Goal: Information Seeking & Learning: Check status

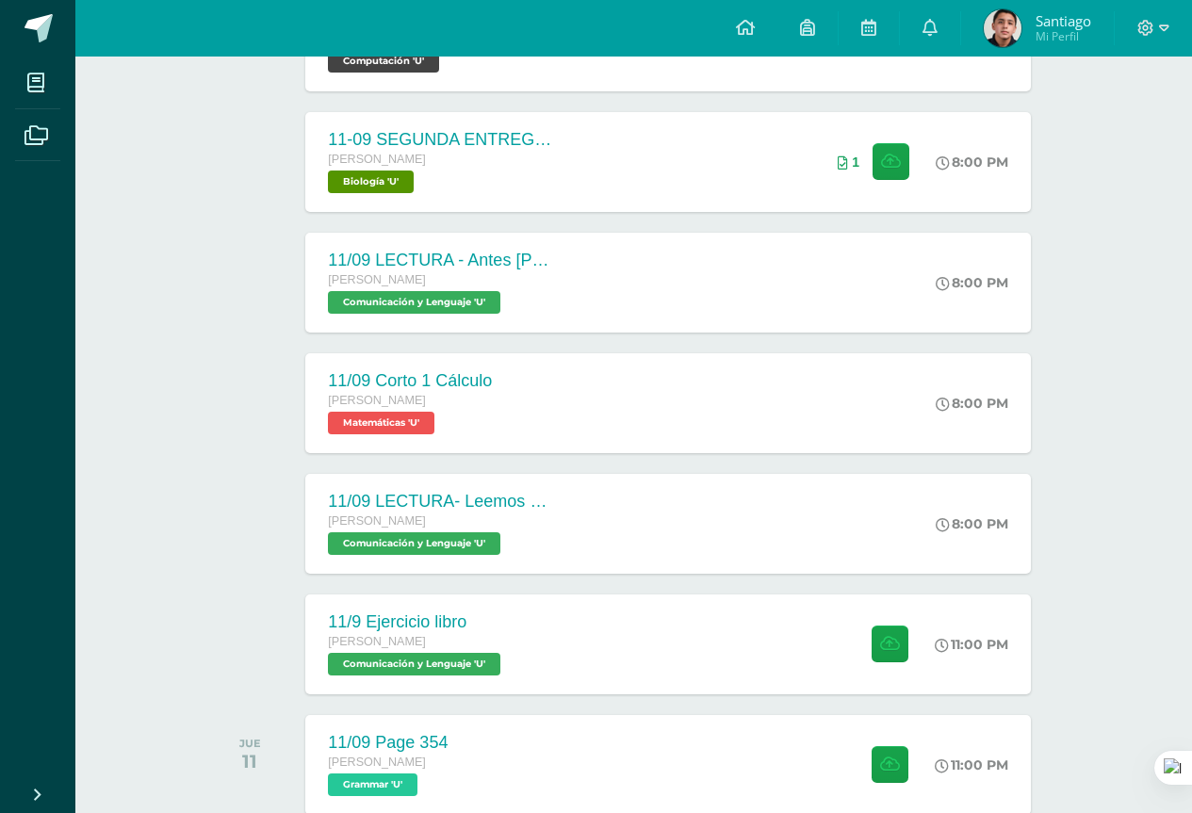
scroll to position [475, 0]
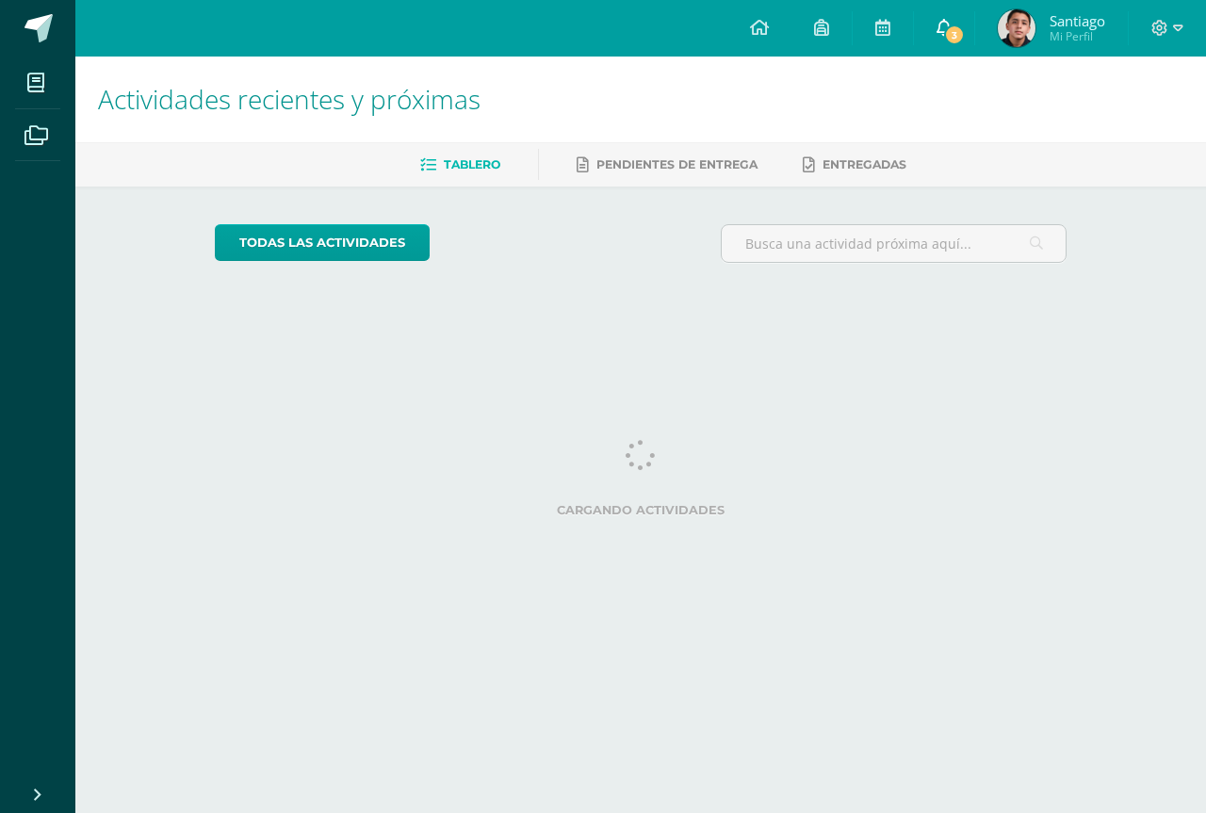
click at [944, 34] on span "3" at bounding box center [954, 35] width 21 height 21
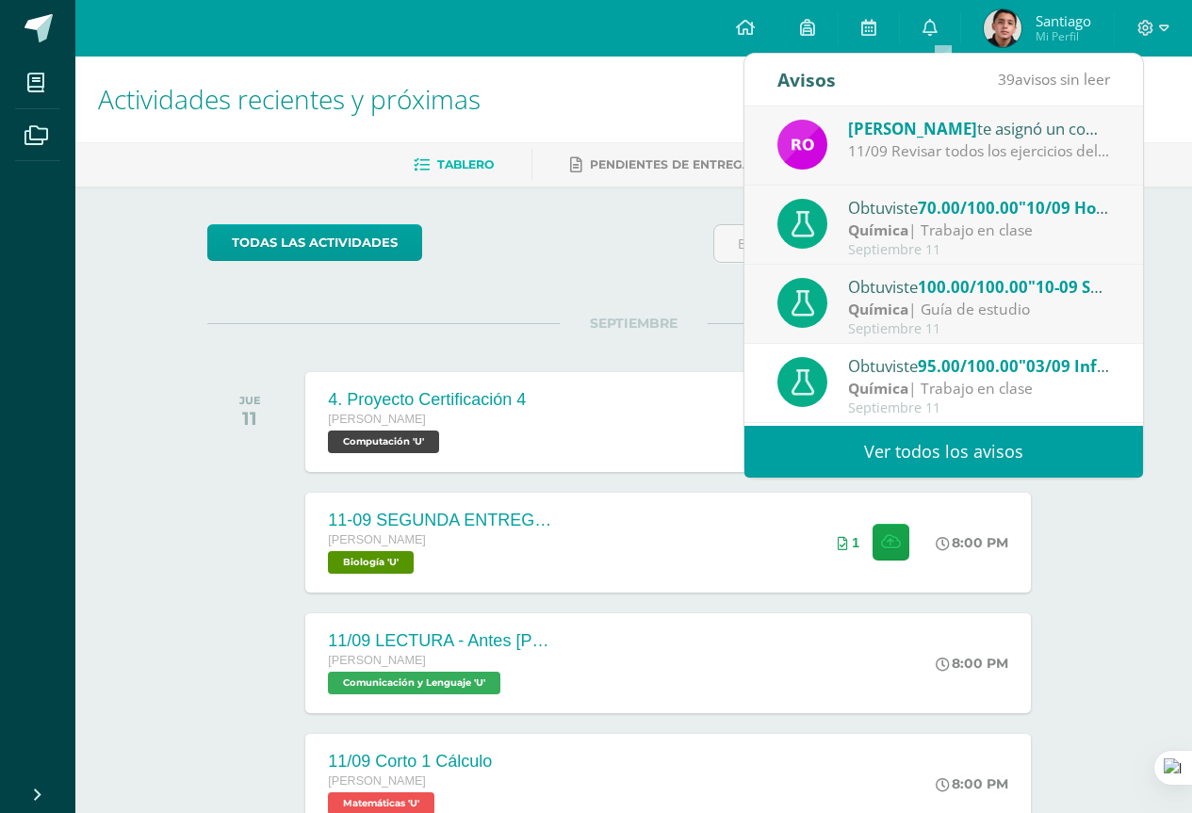
click at [946, 292] on span "100.00/100.00" at bounding box center [973, 287] width 110 height 22
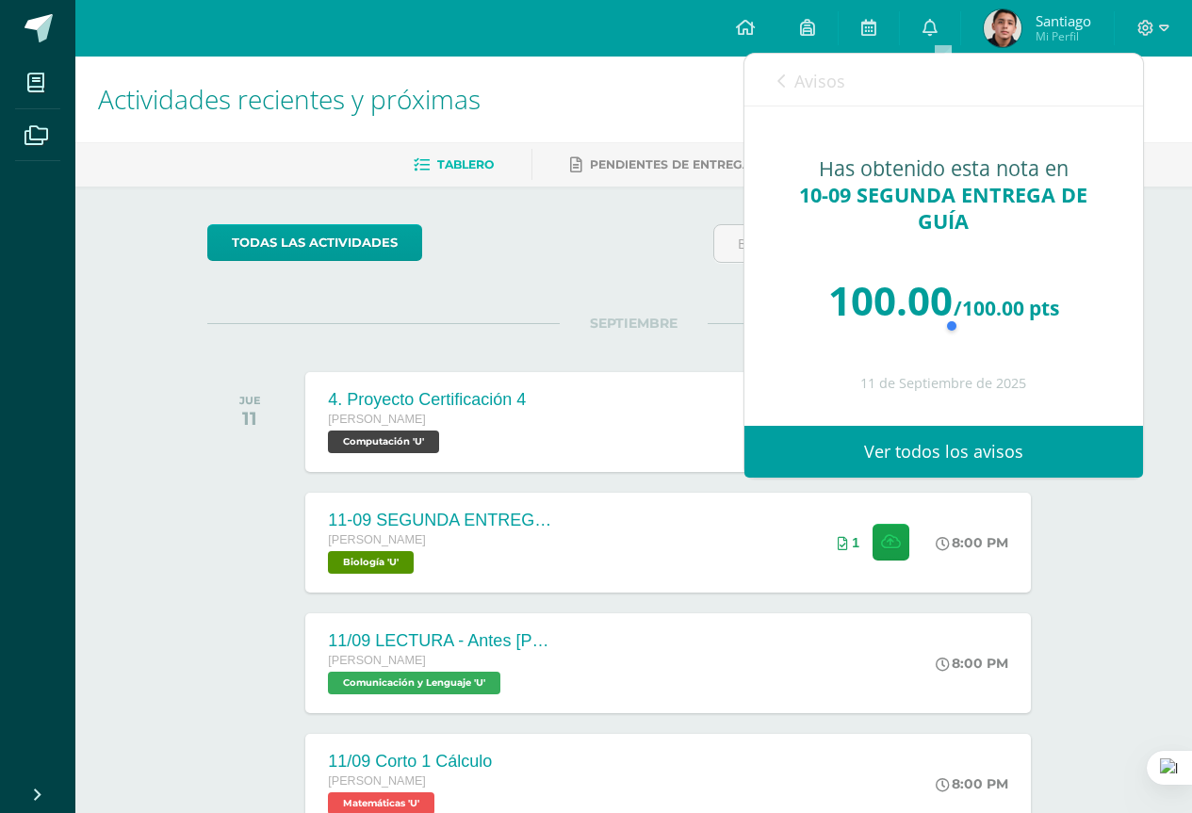
click at [842, 98] on link "Avisos" at bounding box center [811, 81] width 68 height 54
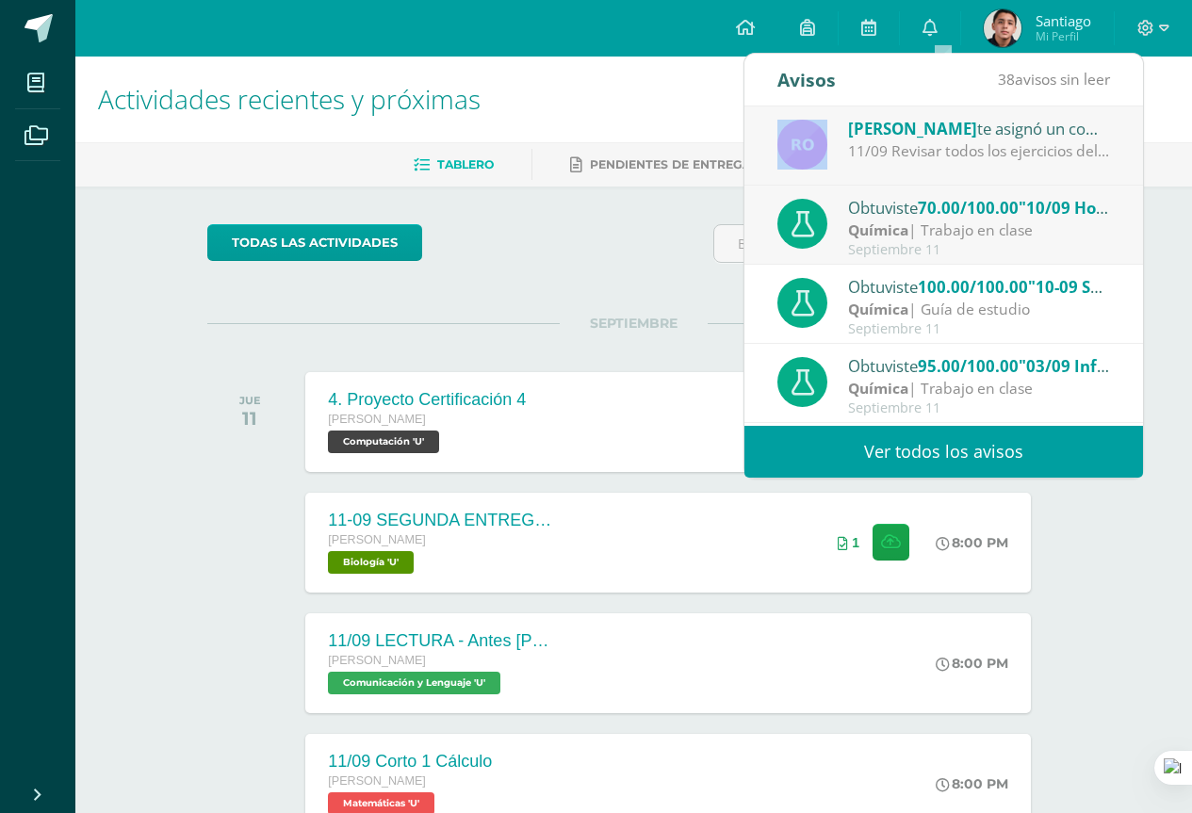
click at [842, 98] on link "Avisos" at bounding box center [811, 81] width 68 height 54
click at [892, 221] on strong "Química" at bounding box center [878, 230] width 60 height 21
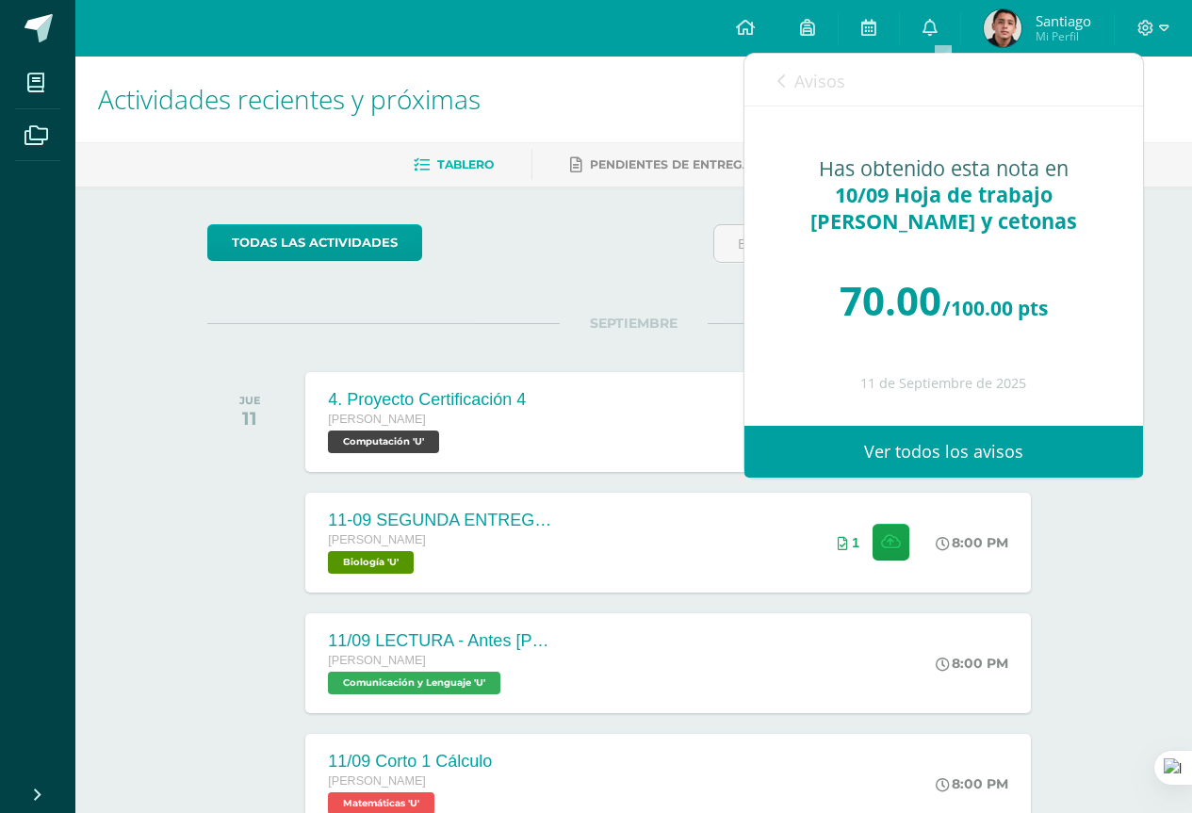
click at [810, 85] on span "Avisos" at bounding box center [819, 81] width 51 height 23
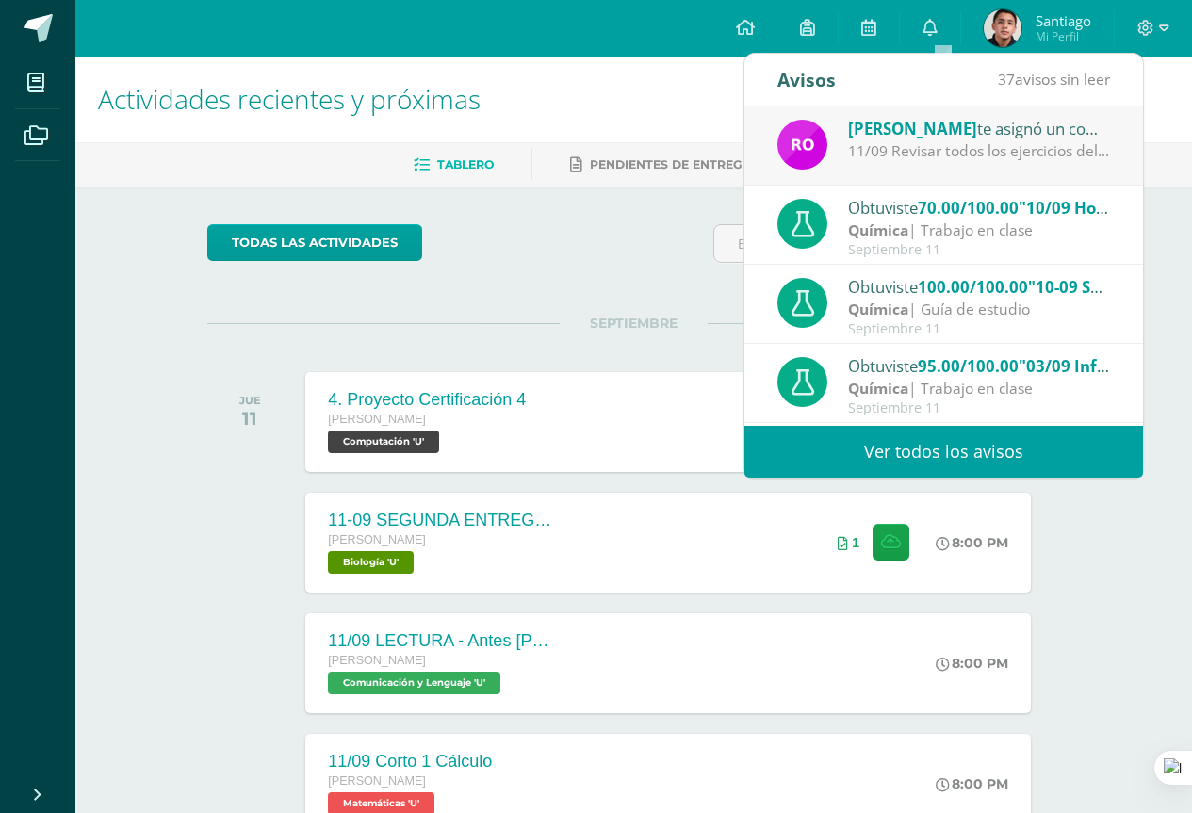
click at [851, 169] on div "Rosemary Ordoñez te asignó un comentario en '10/09 Hoja de trabajo Aldehídos y …" at bounding box center [943, 145] width 399 height 79
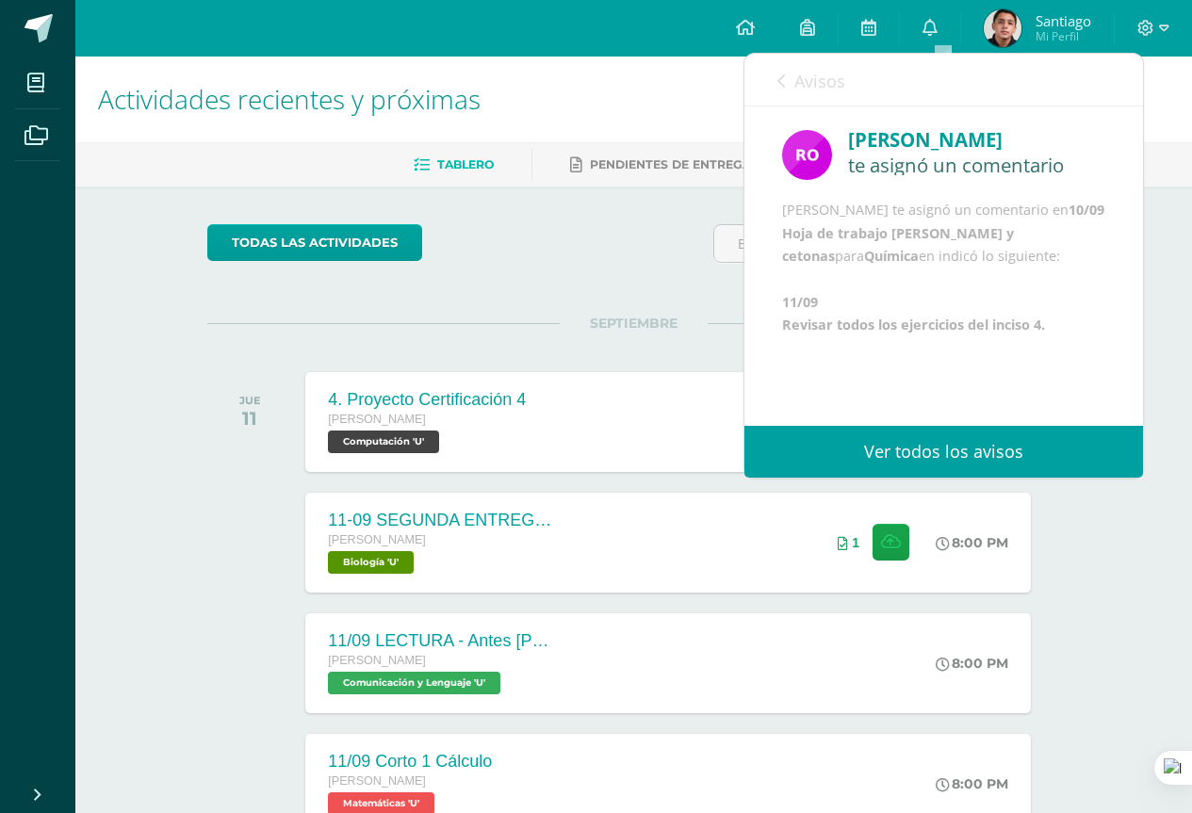
click at [809, 91] on span "Avisos" at bounding box center [819, 81] width 51 height 23
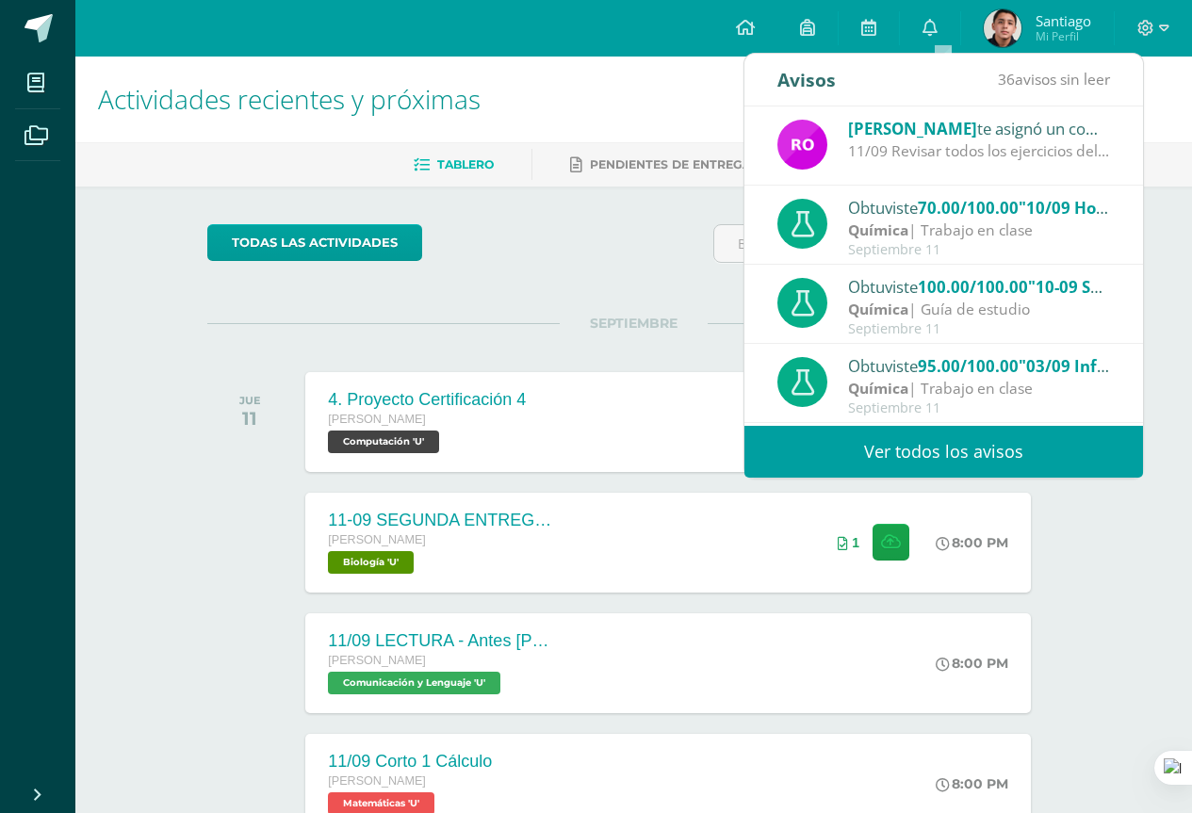
scroll to position [94, 0]
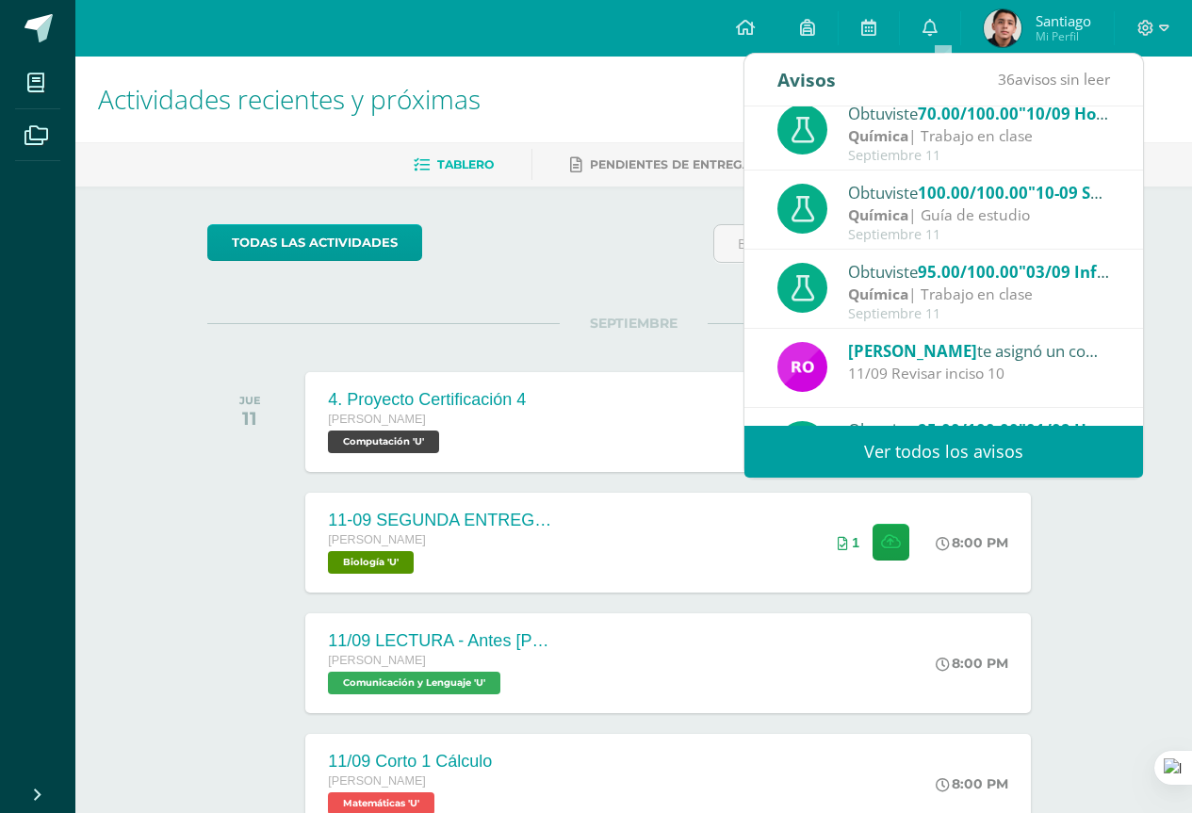
click at [925, 204] on div "Obtuviste 100.00/100.00 "10-09 SEGUNDA ENTREGA DE GUÍA" en Química" at bounding box center [979, 192] width 262 height 25
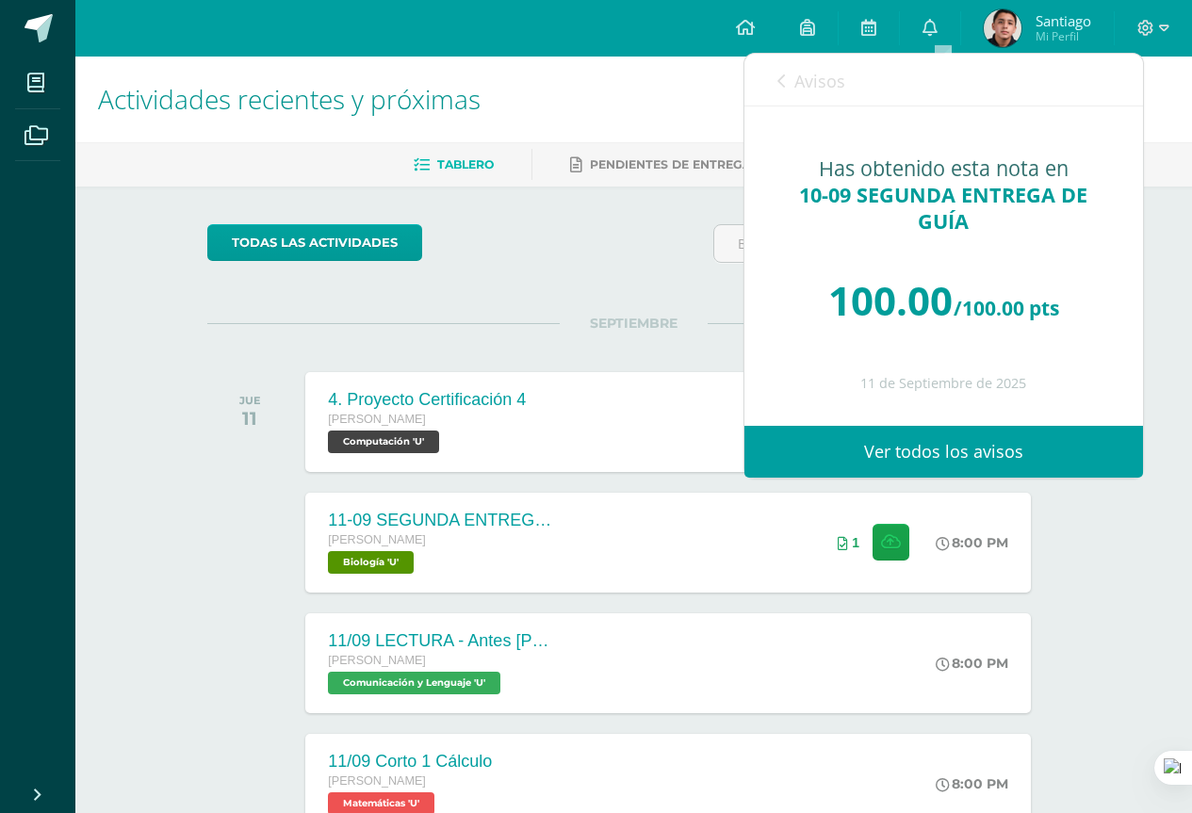
click at [830, 99] on link "Avisos" at bounding box center [811, 81] width 68 height 54
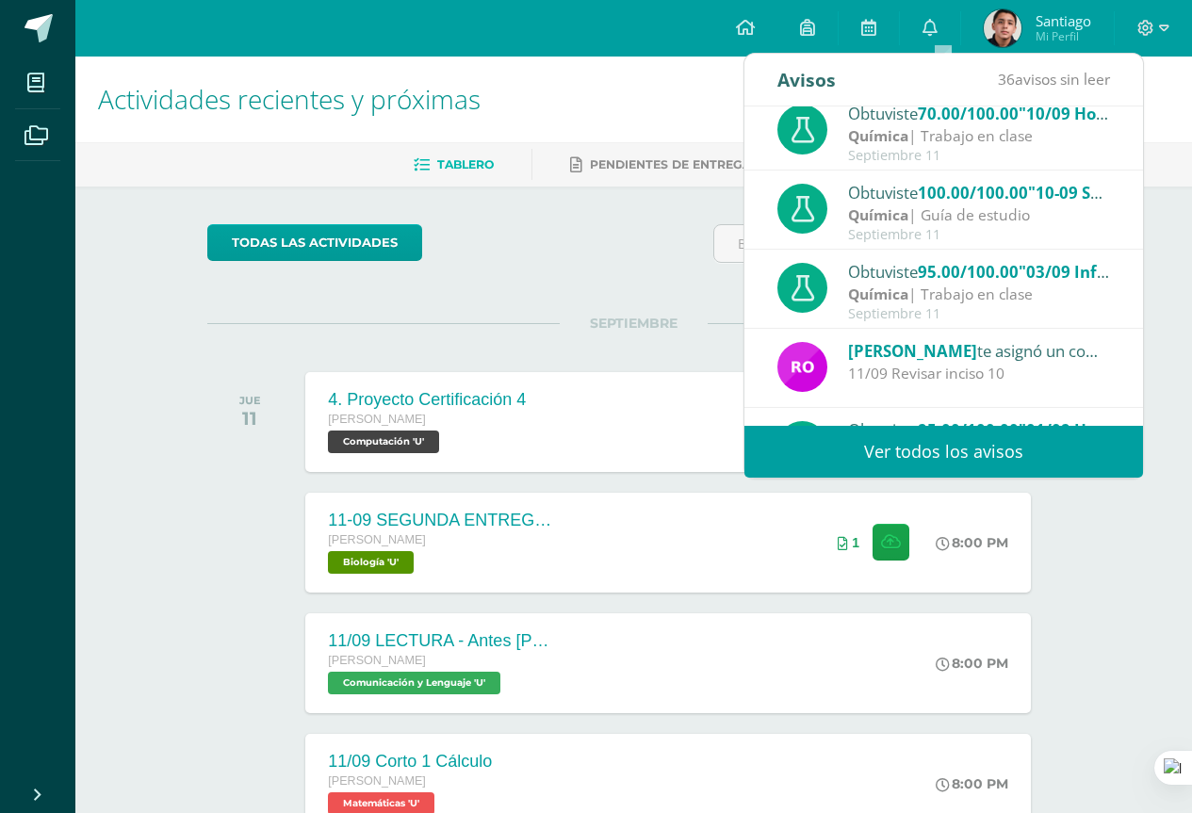
click at [663, 269] on div "todas las Actividades" at bounding box center [634, 251] width 868 height 54
